Goal: Task Accomplishment & Management: Use online tool/utility

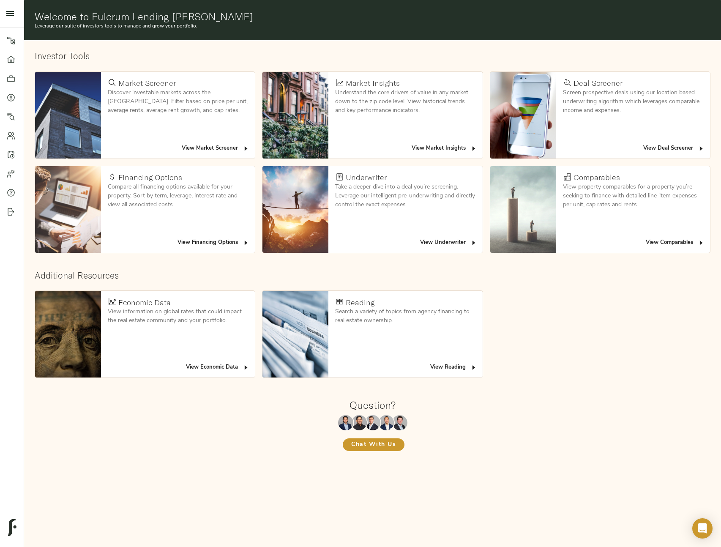
click at [647, 148] on span "View Deal Screener" at bounding box center [674, 149] width 61 height 10
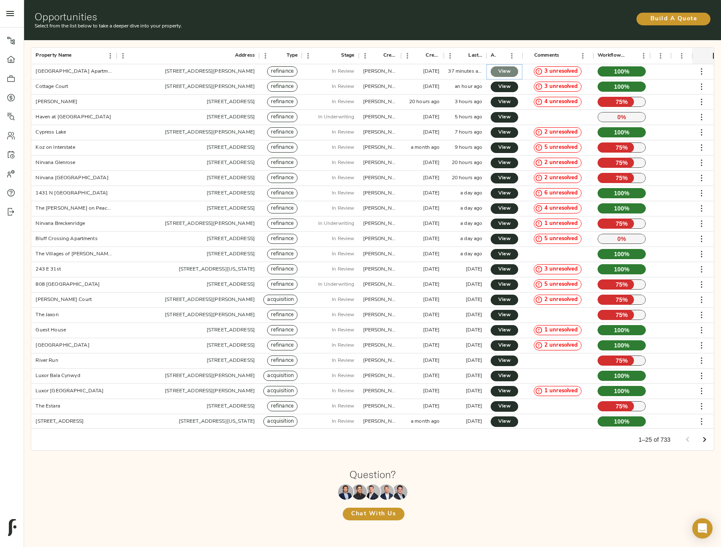
click at [509, 72] on span "View" at bounding box center [504, 71] width 10 height 9
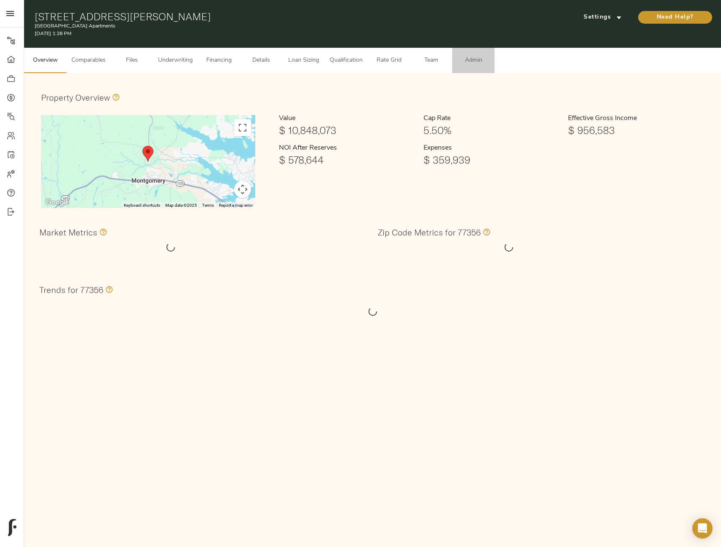
click at [483, 62] on span "Admin" at bounding box center [474, 60] width 32 height 11
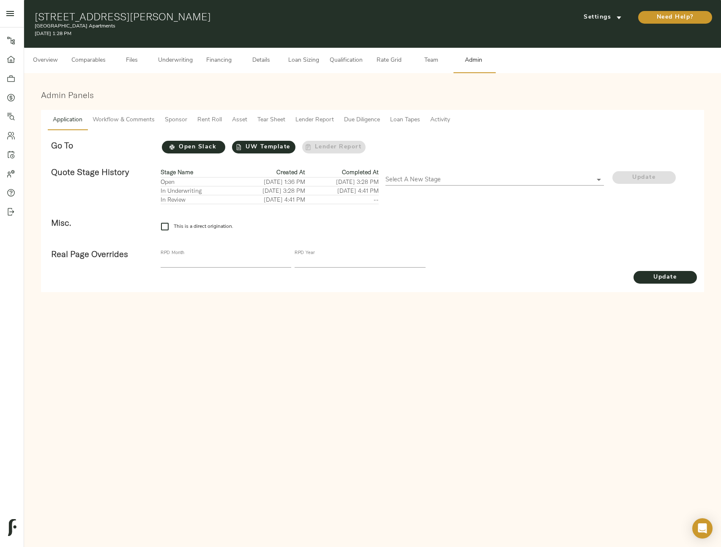
click at [282, 121] on span "Tear Sheet" at bounding box center [272, 120] width 28 height 11
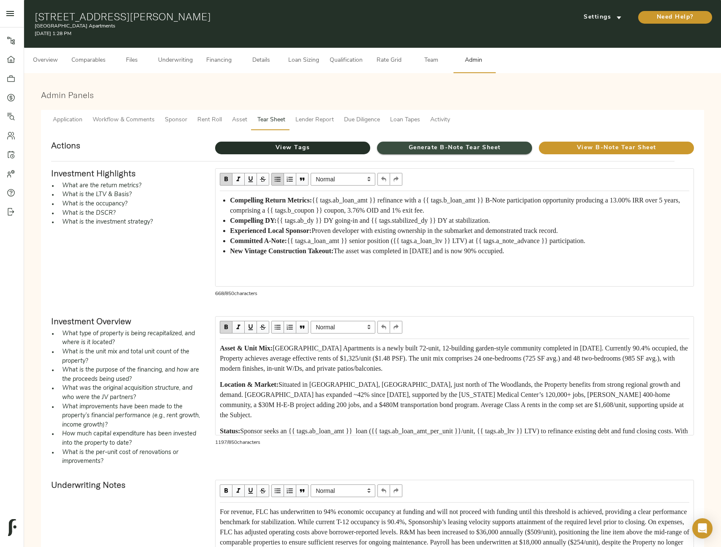
click at [478, 153] on span "Generate B-Note Tear Sheet" at bounding box center [454, 148] width 155 height 11
click at [620, 139] on div "View B-Note Tear Sheet" at bounding box center [617, 147] width 162 height 21
click at [618, 145] on span "View B-Note Tear Sheet" at bounding box center [616, 148] width 155 height 11
